Goal: Information Seeking & Learning: Stay updated

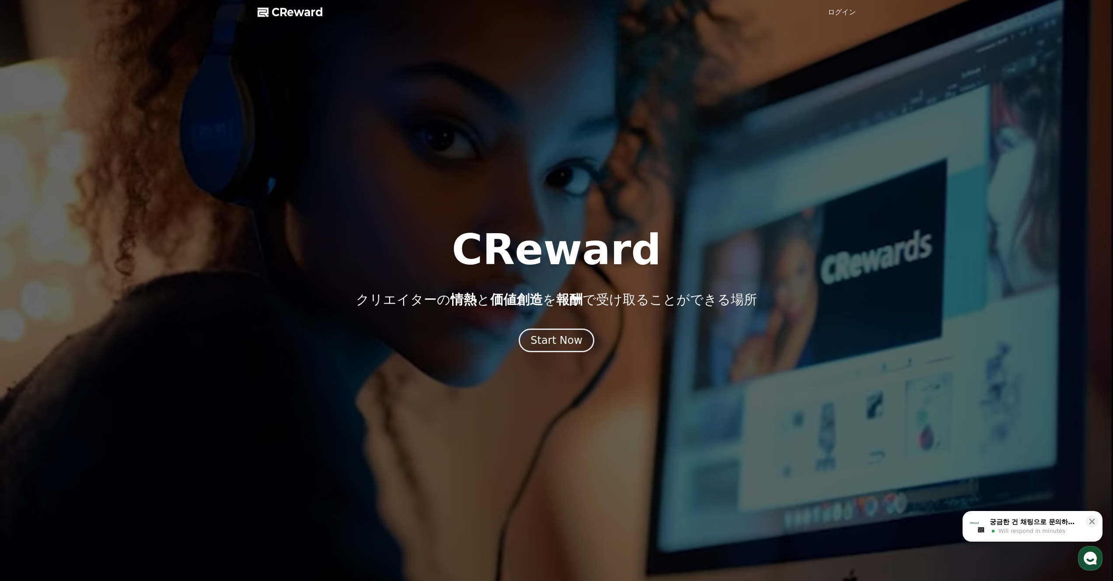
click at [298, 13] on span "CReward" at bounding box center [297, 12] width 52 height 14
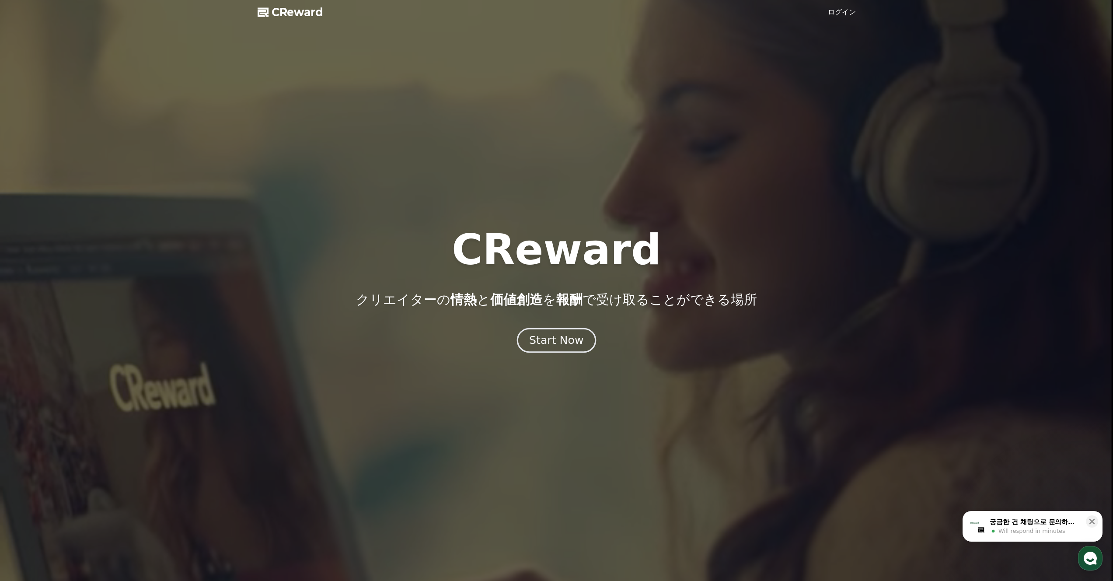
click at [581, 348] on button "Start Now" at bounding box center [556, 340] width 79 height 25
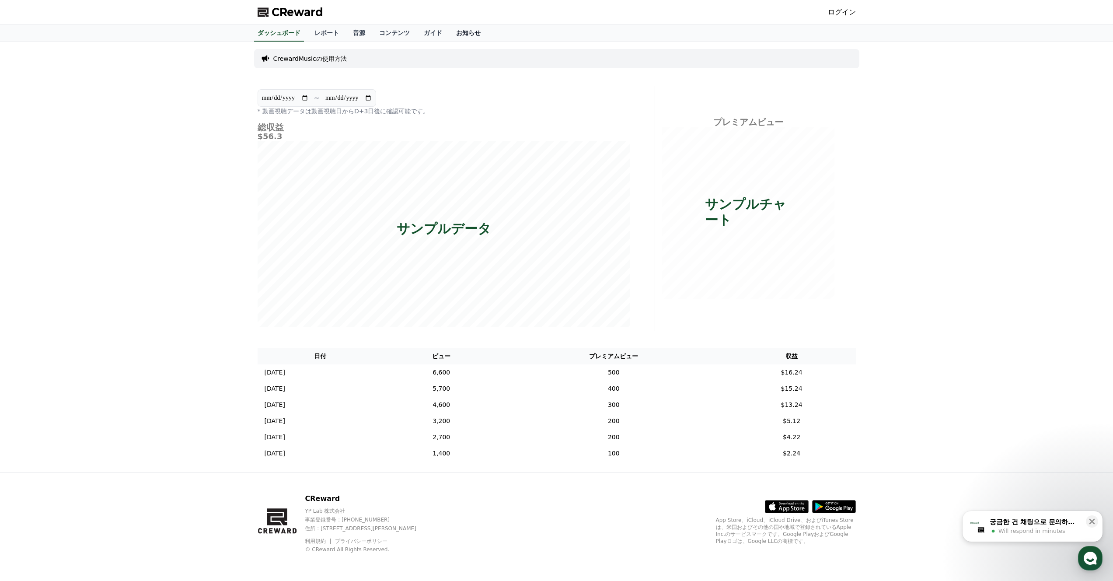
click at [465, 32] on link "お知らせ" at bounding box center [468, 33] width 38 height 17
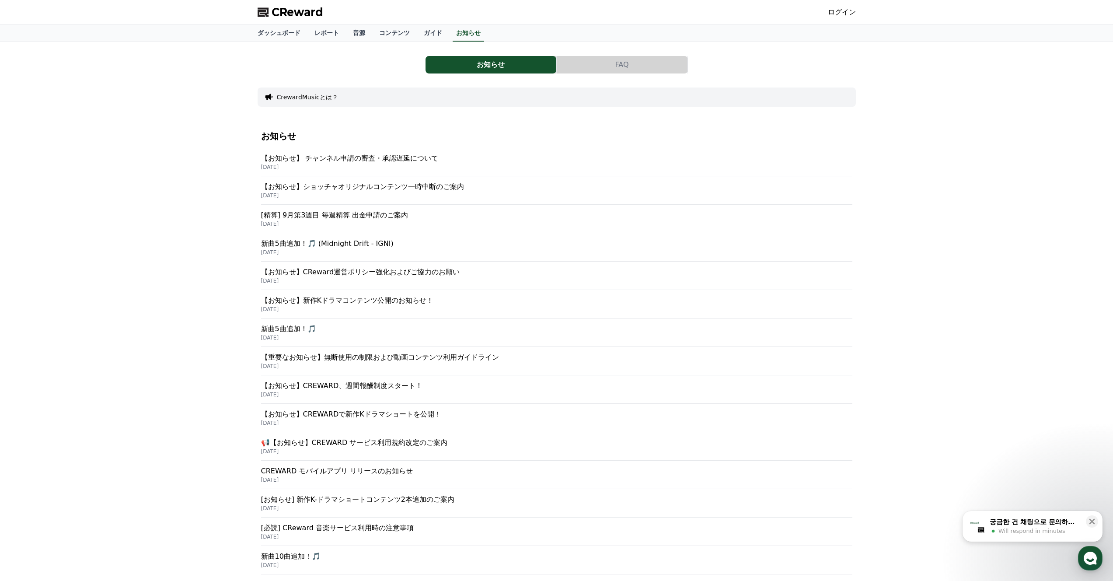
click at [451, 162] on p "【お知らせ】 チャンネル申請の審査・承認遅延について" at bounding box center [556, 158] width 591 height 10
click at [442, 194] on p "[DATE]" at bounding box center [556, 195] width 591 height 7
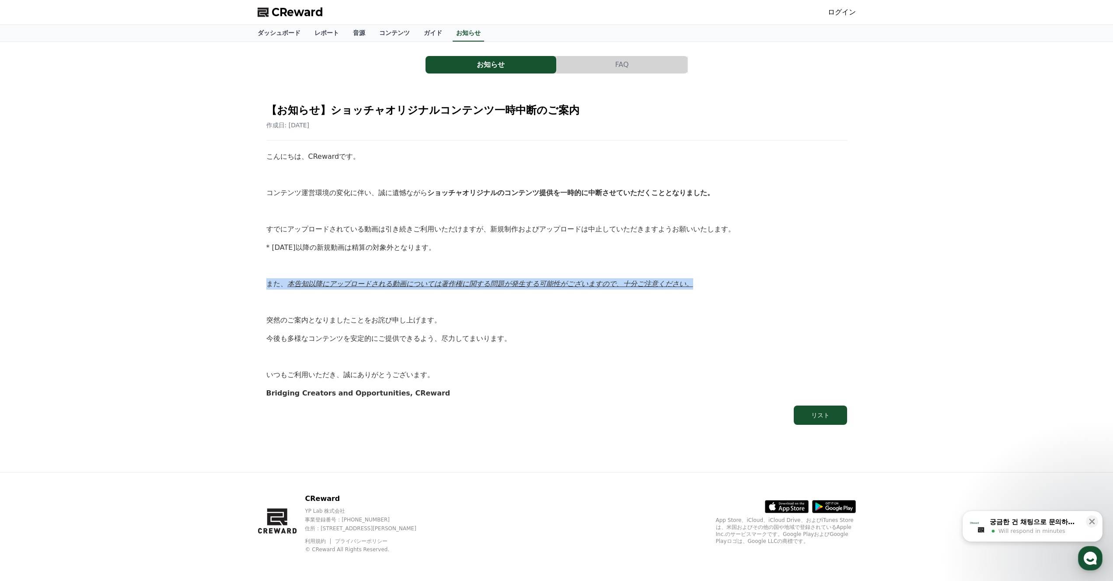
drag, startPoint x: 266, startPoint y: 287, endPoint x: 792, endPoint y: 287, distance: 525.9
click at [792, 287] on p "また、 本告知以降にアップロードされる動画については著作権に関する問題が発生する可能性がございますので、十分ご注意ください。" at bounding box center [556, 283] width 581 height 11
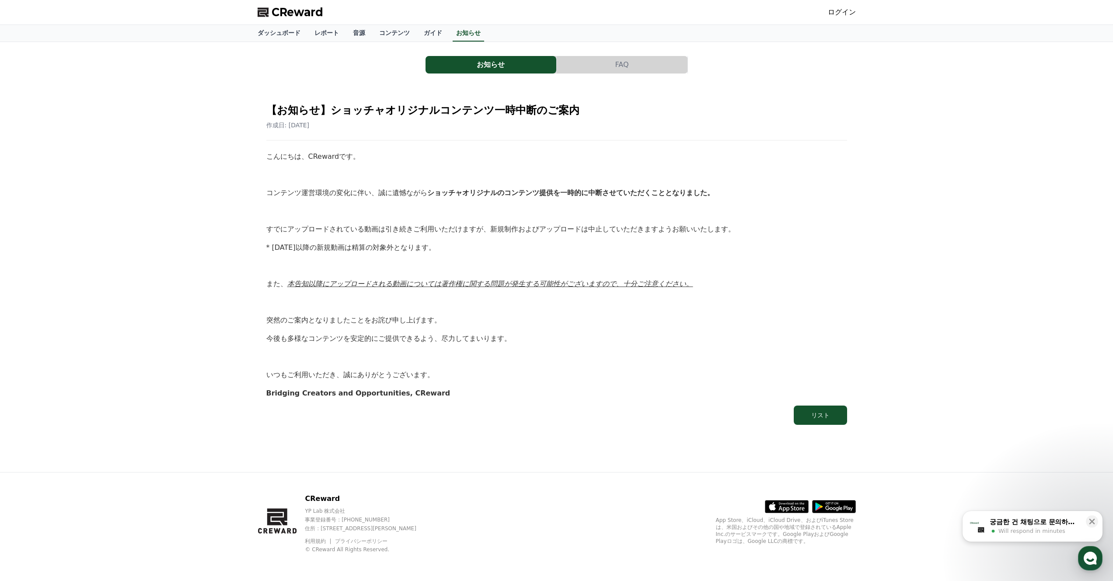
click at [646, 68] on button "FAQ" at bounding box center [621, 64] width 131 height 17
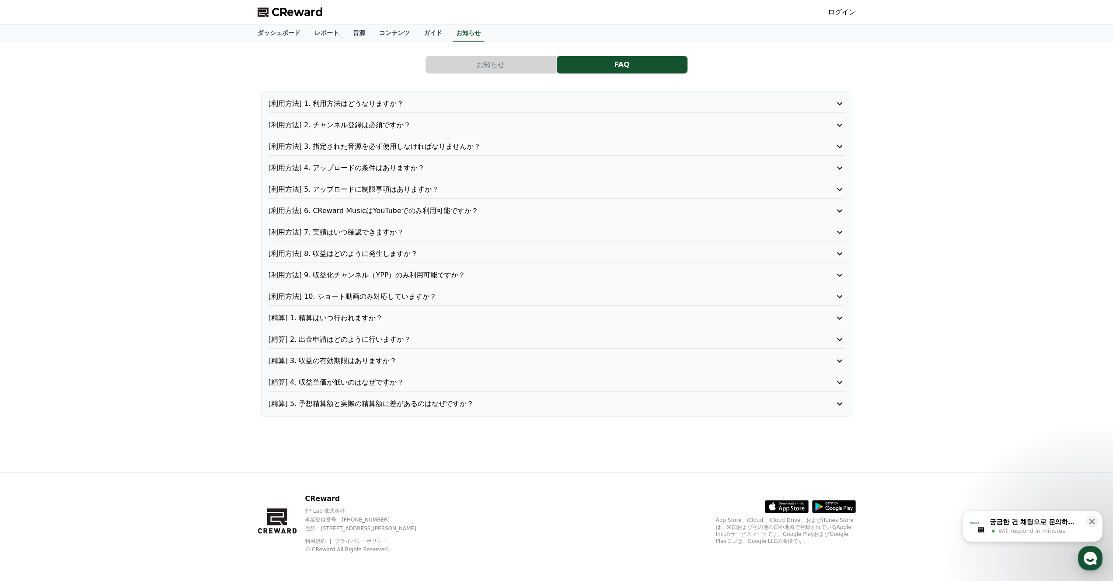
click at [505, 69] on button "お知らせ" at bounding box center [490, 64] width 131 height 17
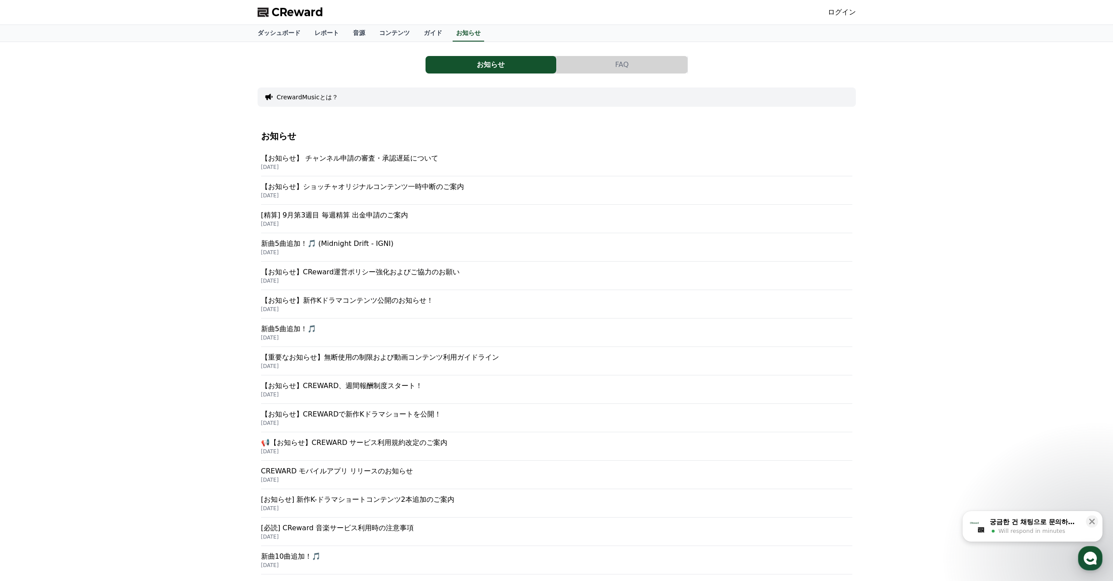
click at [355, 251] on p "[DATE]" at bounding box center [556, 252] width 591 height 7
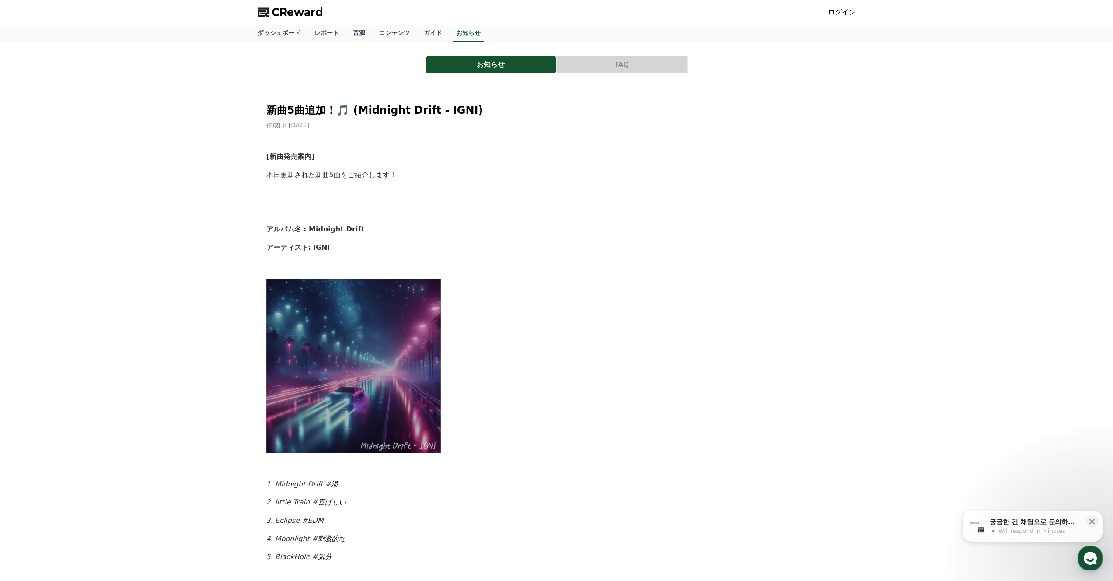
scroll to position [278, 0]
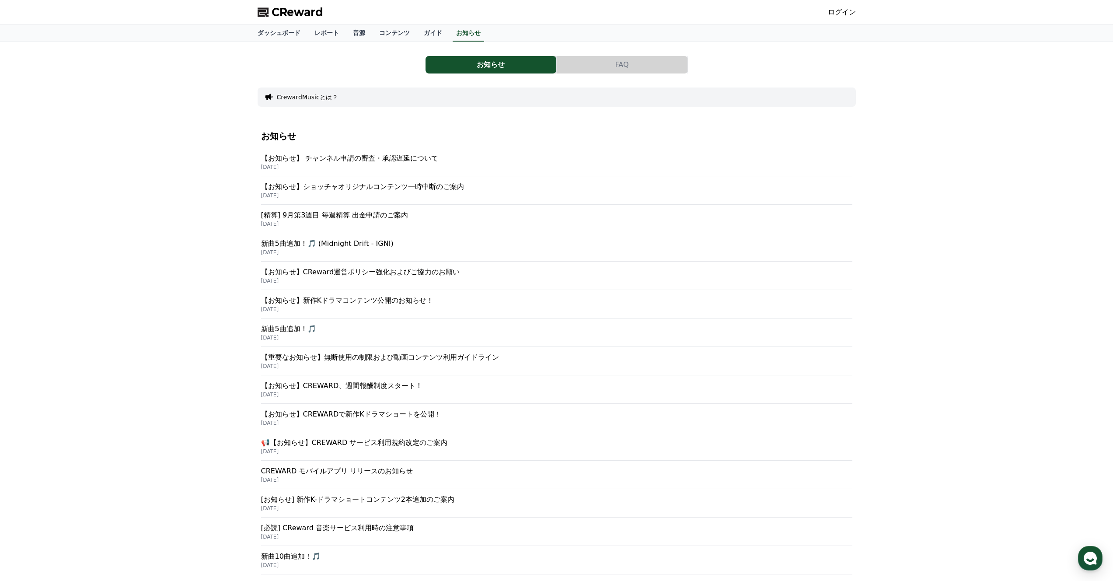
click at [386, 307] on p "[DATE]" at bounding box center [556, 309] width 591 height 7
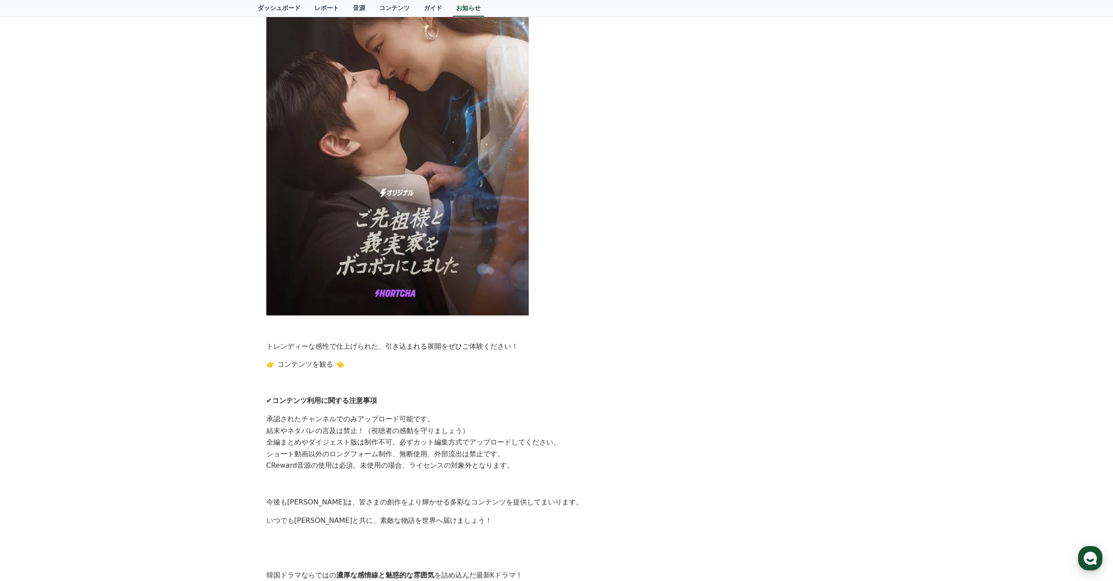
scroll to position [612, 0]
